Goal: Information Seeking & Learning: Learn about a topic

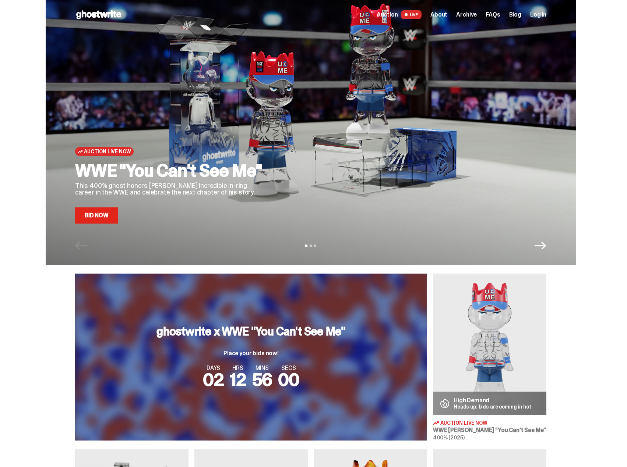
click at [446, 12] on span "About" at bounding box center [438, 15] width 17 height 6
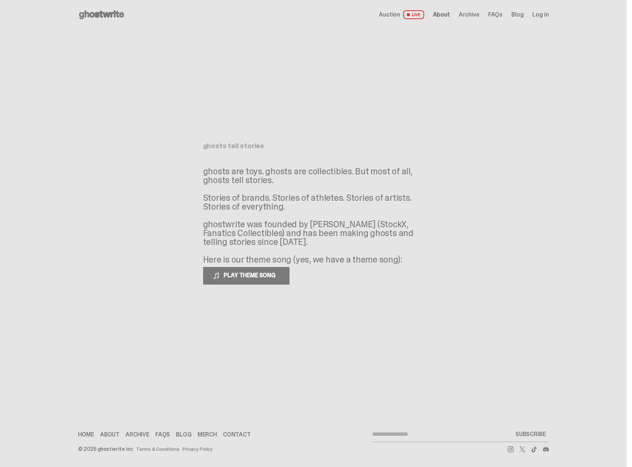
click at [500, 17] on span "FAQs" at bounding box center [495, 15] width 14 height 6
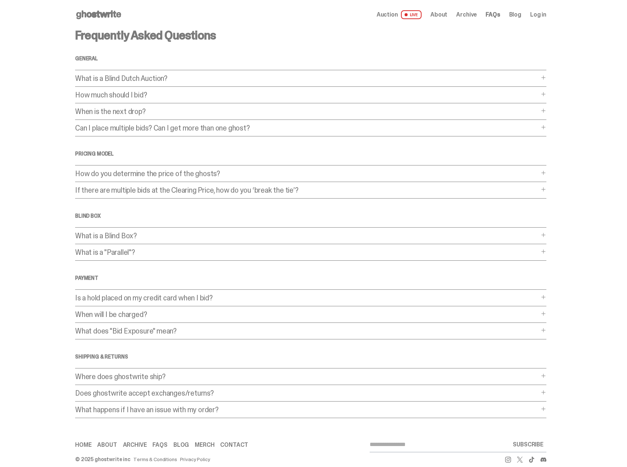
click at [447, 13] on span "About" at bounding box center [438, 15] width 17 height 6
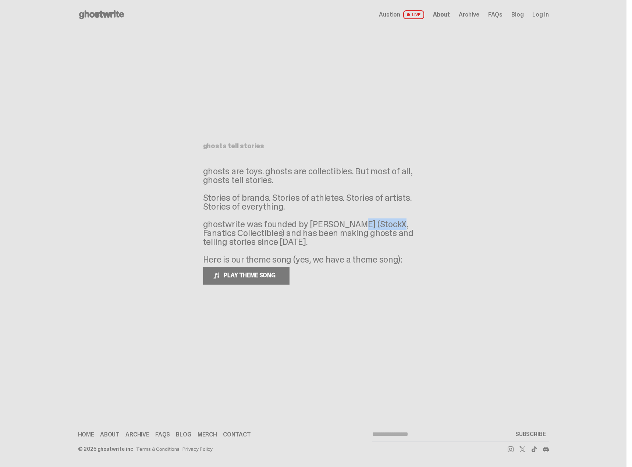
drag, startPoint x: 308, startPoint y: 225, endPoint x: 348, endPoint y: 225, distance: 39.4
click at [348, 225] on p "ghosts are toys. ghosts are collectibles. But most of all, ghosts tell stories.…" at bounding box center [313, 215] width 221 height 97
copy p "[PERSON_NAME]"
click at [110, 15] on use at bounding box center [101, 14] width 45 height 9
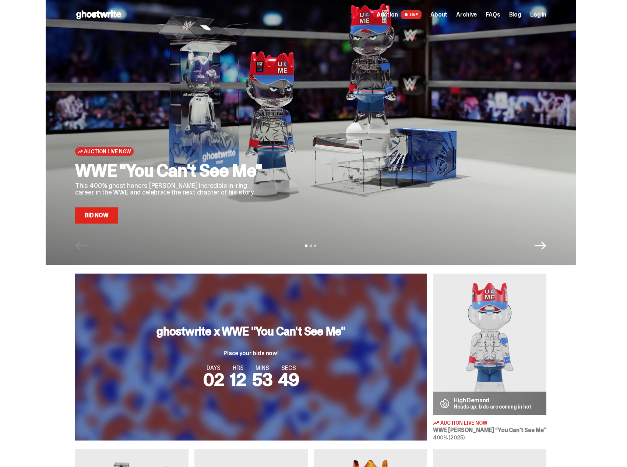
click at [409, 125] on div at bounding box center [412, 123] width 268 height 201
click at [114, 220] on link "Bid Now" at bounding box center [96, 216] width 43 height 16
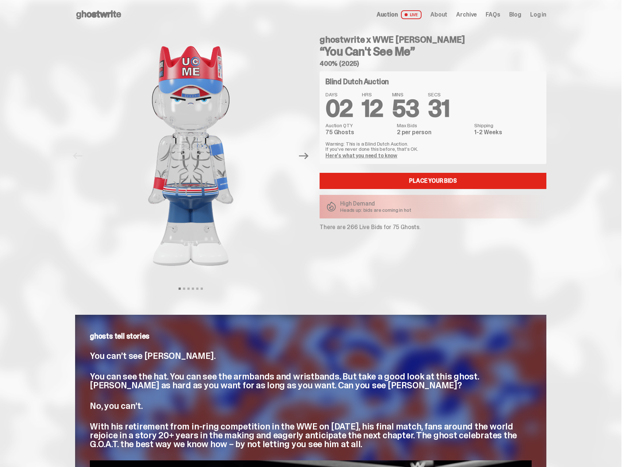
click at [117, 12] on use at bounding box center [98, 14] width 45 height 9
